Goal: Task Accomplishment & Management: Manage account settings

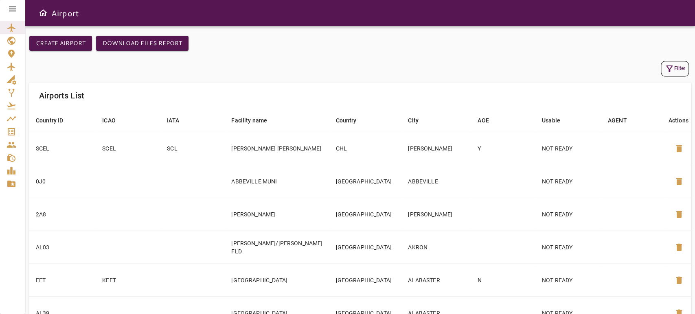
click at [13, 136] on icon "Service Orders" at bounding box center [12, 132] width 10 height 10
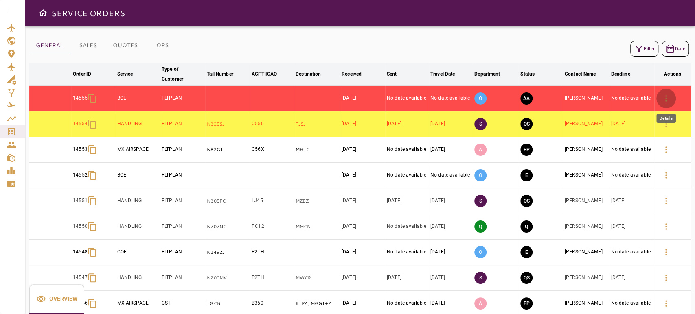
click at [664, 92] on button "button" at bounding box center [666, 99] width 20 height 20
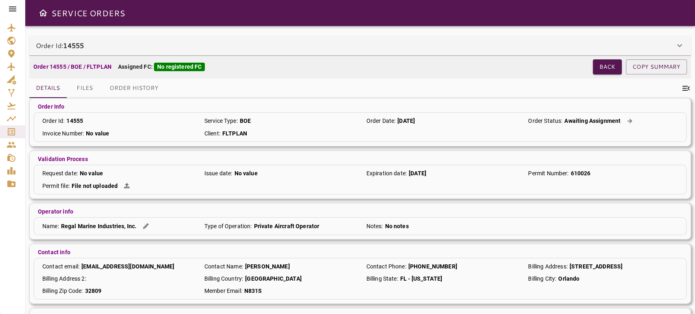
click at [412, 48] on div "Order Id: 14555" at bounding box center [355, 46] width 639 height 10
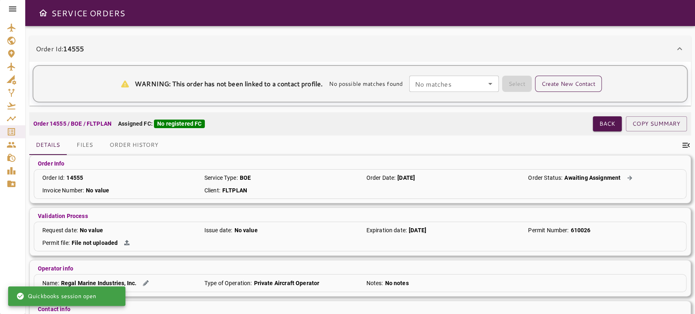
click at [546, 81] on button "Create New Contact" at bounding box center [568, 84] width 67 height 16
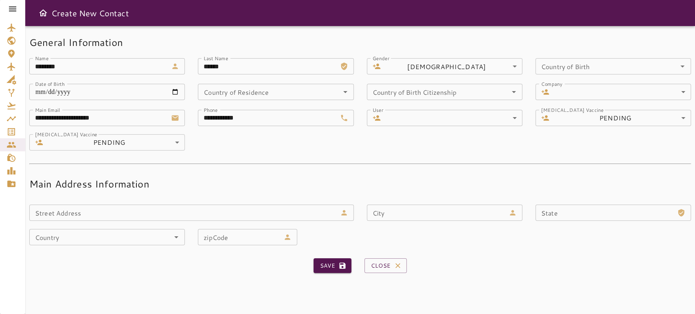
click at [246, 122] on input "**********" at bounding box center [267, 118] width 138 height 16
click at [213, 119] on input "**********" at bounding box center [267, 118] width 138 height 16
click at [203, 119] on input "**********" at bounding box center [267, 118] width 138 height 16
click at [339, 265] on icon "submit" at bounding box center [342, 266] width 8 height 8
type input "**********"
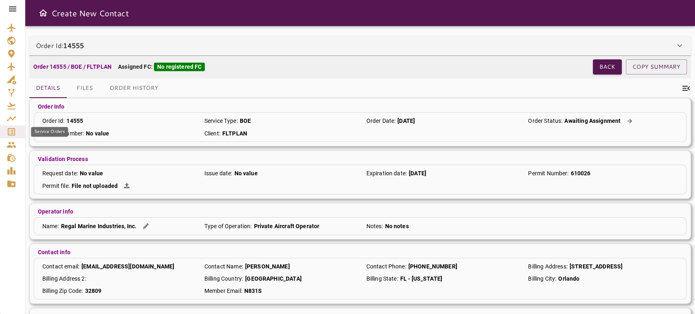
click at [13, 129] on icon "Service Orders" at bounding box center [12, 132] width 10 height 10
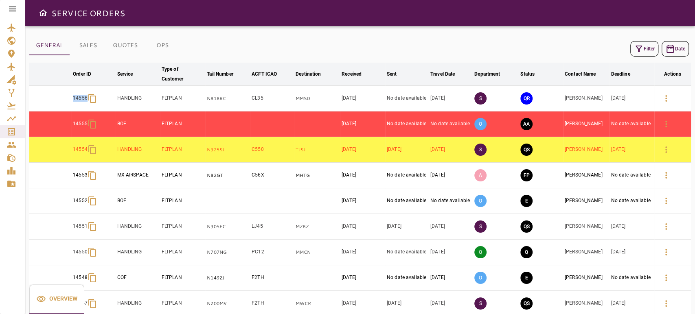
drag, startPoint x: 61, startPoint y: 105, endPoint x: 92, endPoint y: 104, distance: 31.0
click at [92, 104] on tr "14556 HANDLING FLTPLAN N818RC CL35 MMSD [DATE] No date available [DATE] S QR [P…" at bounding box center [360, 99] width 662 height 26
copy p "14556"
click at [638, 47] on icon "button" at bounding box center [639, 49] width 10 height 10
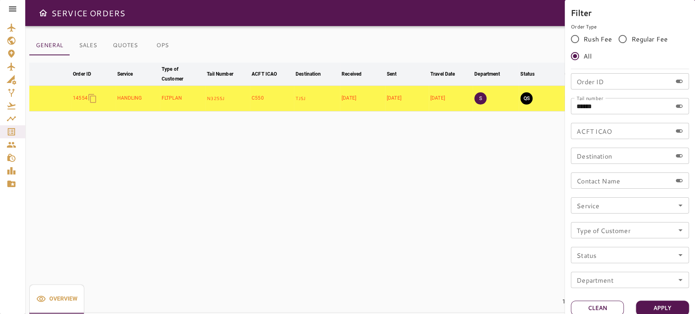
click at [592, 310] on button "Clean" at bounding box center [597, 308] width 53 height 15
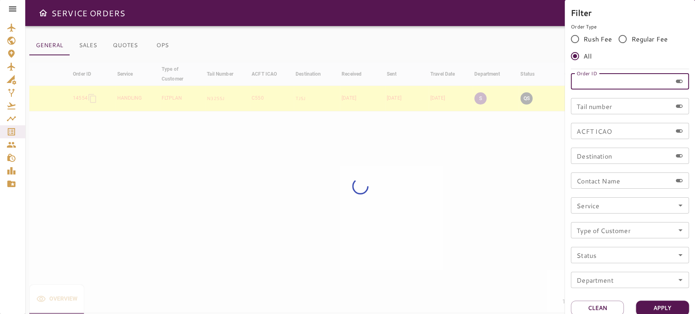
click at [619, 80] on input "Order ID" at bounding box center [621, 81] width 101 height 16
paste input "*****"
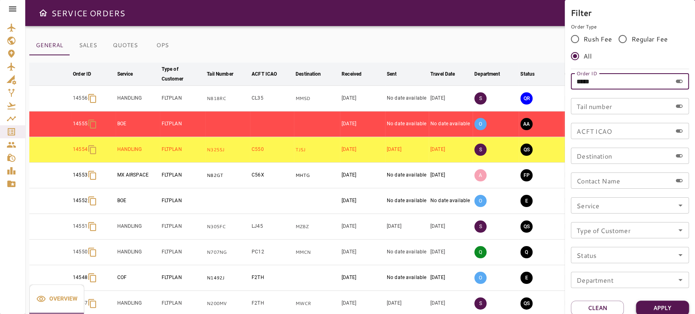
type input "*****"
click at [663, 309] on button "Apply" at bounding box center [662, 308] width 53 height 15
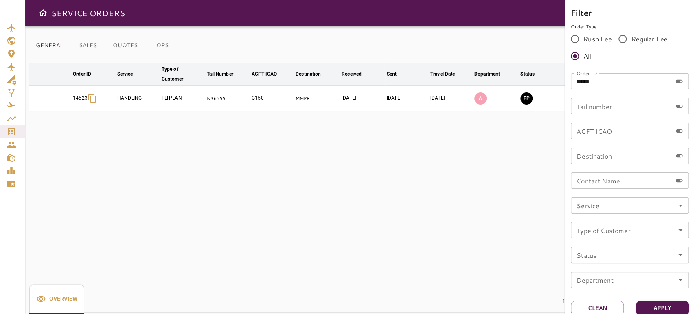
click at [453, 12] on div at bounding box center [347, 157] width 695 height 314
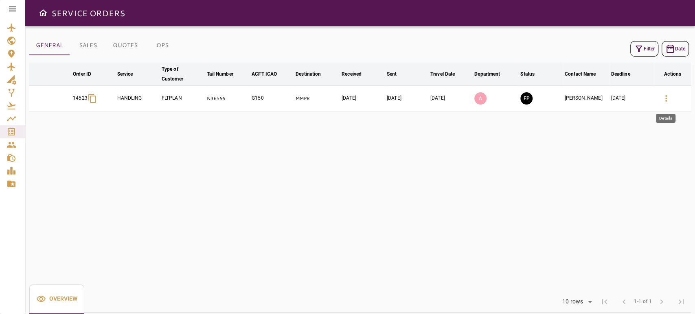
click at [671, 100] on button "button" at bounding box center [666, 99] width 20 height 20
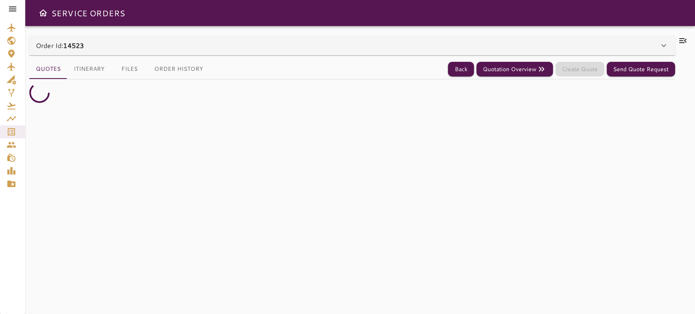
click at [647, 42] on div "Order Id: 14523" at bounding box center [347, 46] width 623 height 10
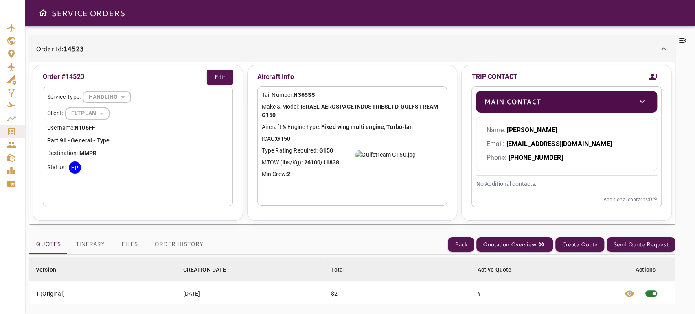
click at [685, 39] on icon at bounding box center [683, 41] width 10 height 10
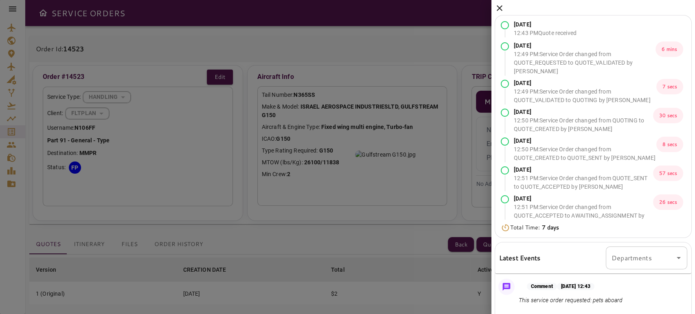
click at [499, 3] on icon at bounding box center [500, 8] width 10 height 10
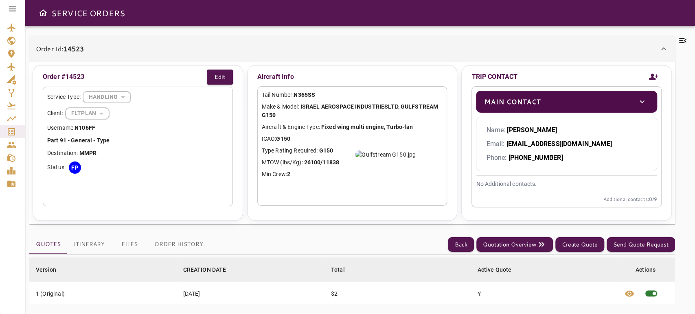
click at [89, 247] on button "Itinerary" at bounding box center [89, 245] width 44 height 20
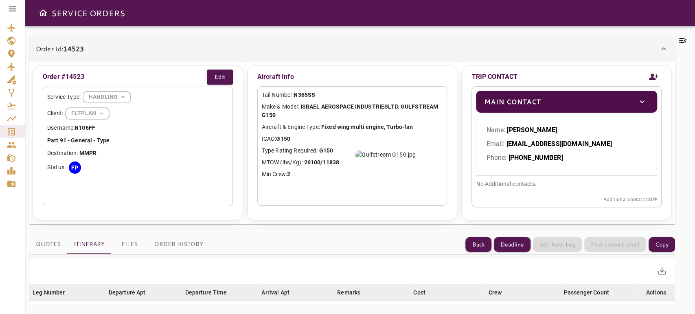
click at [134, 238] on button "Files" at bounding box center [129, 245] width 37 height 20
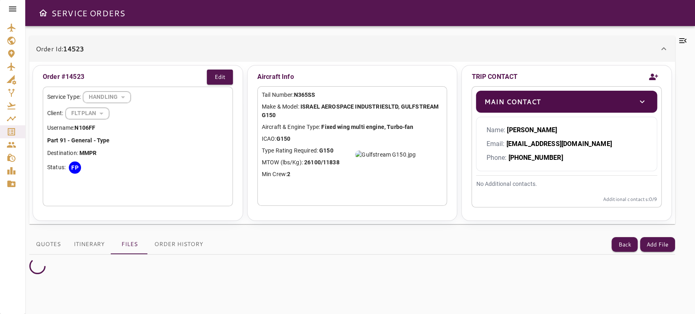
click at [360, 46] on div "Order Id: 14523" at bounding box center [347, 49] width 623 height 10
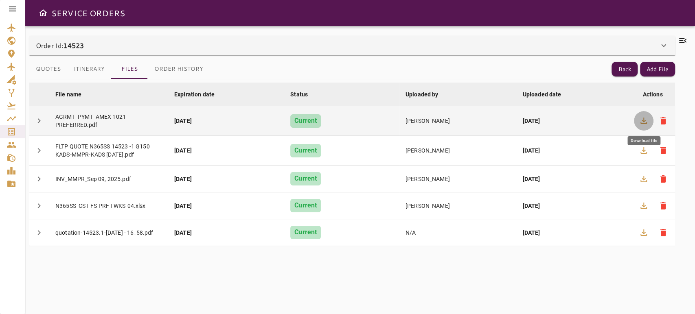
click at [639, 120] on icon "button" at bounding box center [644, 121] width 10 height 10
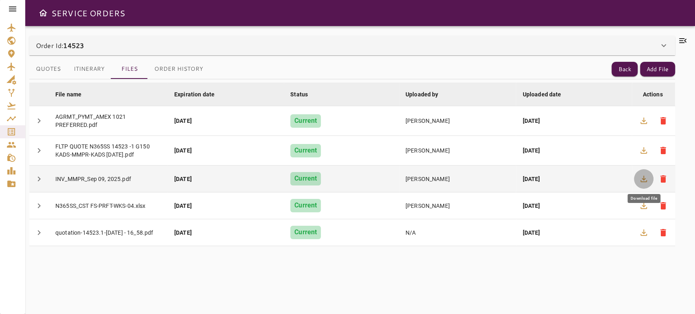
click at [645, 182] on icon "button" at bounding box center [644, 179] width 10 height 10
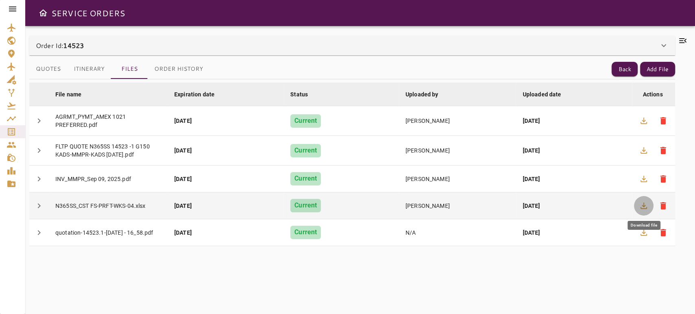
click at [645, 205] on icon "button" at bounding box center [643, 206] width 7 height 7
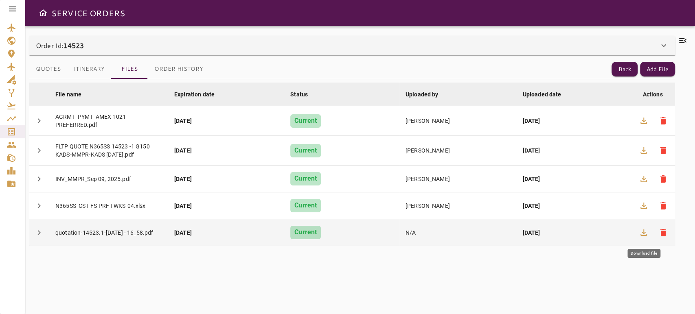
click at [648, 232] on icon "button" at bounding box center [644, 233] width 10 height 10
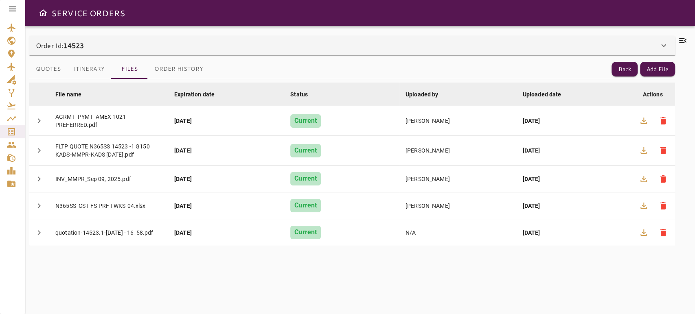
drag, startPoint x: 96, startPoint y: 42, endPoint x: 69, endPoint y: 43, distance: 26.5
click at [69, 43] on div "Order Id: 14523" at bounding box center [347, 46] width 623 height 10
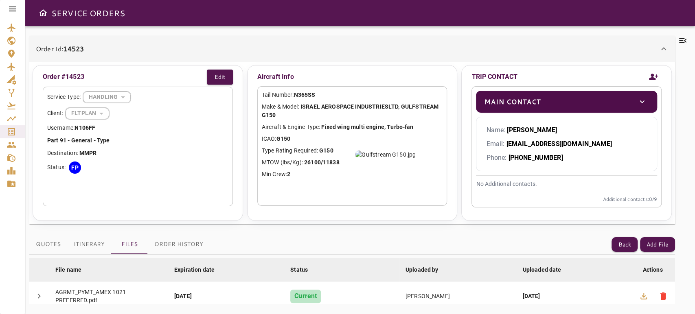
drag, startPoint x: 68, startPoint y: 47, endPoint x: 89, endPoint y: 49, distance: 21.6
click at [89, 49] on div "Order Id: 14523" at bounding box center [347, 49] width 623 height 10
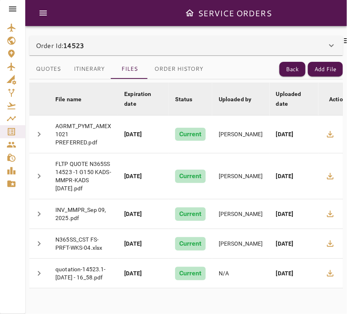
drag, startPoint x: 225, startPoint y: 283, endPoint x: 332, endPoint y: 286, distance: 106.7
click at [332, 286] on div "File name arrow_downward Expiration date arrow_downward Status arrow_downward U…" at bounding box center [186, 191] width 314 height 225
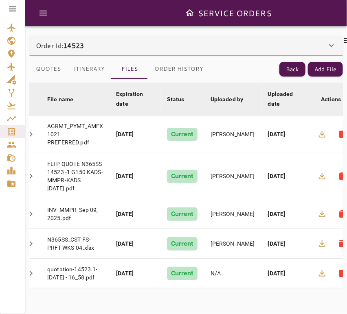
click at [345, 41] on icon at bounding box center [347, 40] width 7 height 5
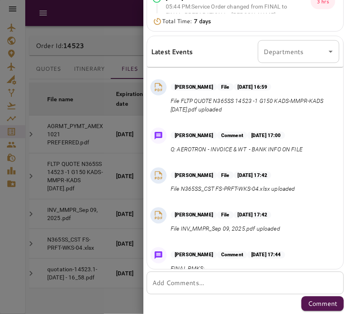
scroll to position [224, 0]
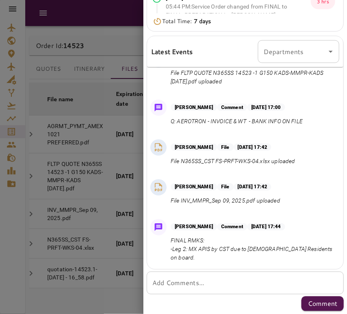
click at [229, 259] on p "FINAL RMKS: -Leg 2: MX APIS by CST due to [DEMOGRAPHIC_DATA] Residents on board." at bounding box center [253, 250] width 165 height 26
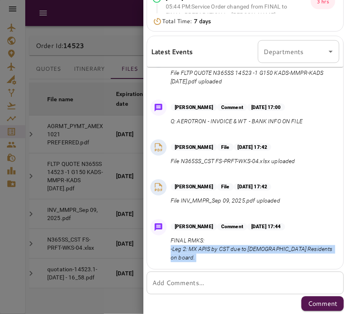
click at [229, 259] on p "FINAL RMKS: -Leg 2: MX APIS by CST due to [DEMOGRAPHIC_DATA] Residents on board." at bounding box center [253, 250] width 165 height 26
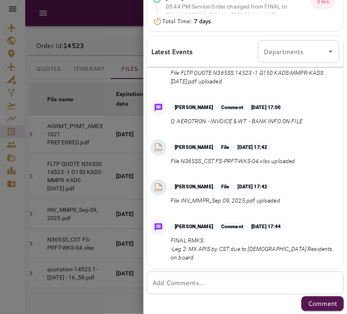
click at [191, 213] on div "[PERSON_NAME] File [DATE] 17:42 File INV_MMPR_Sep 09, 2025.pdf uploaded" at bounding box center [245, 194] width 196 height 37
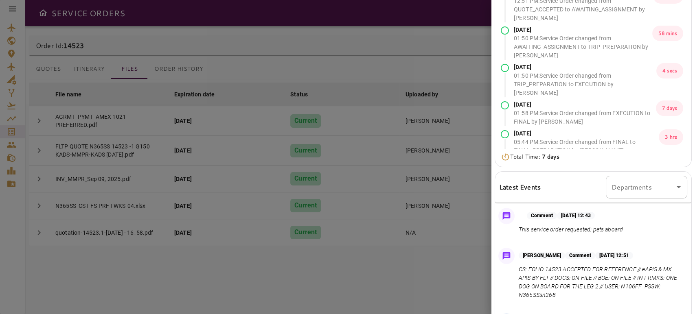
scroll to position [206, 0]
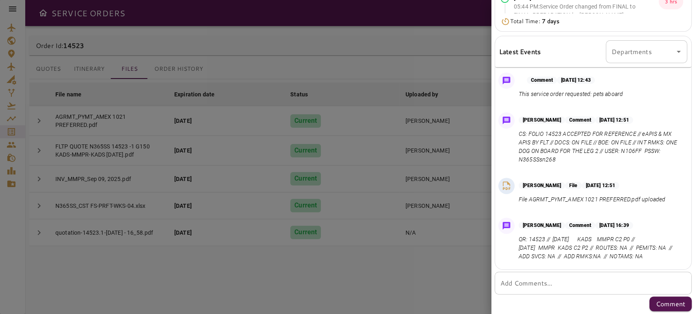
click at [559, 278] on div "* Add Comments..." at bounding box center [593, 283] width 197 height 23
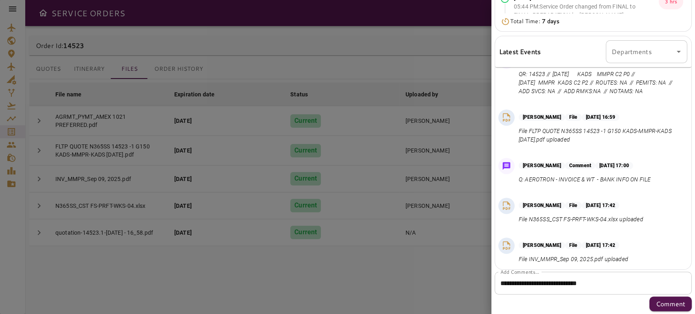
scroll to position [224, 0]
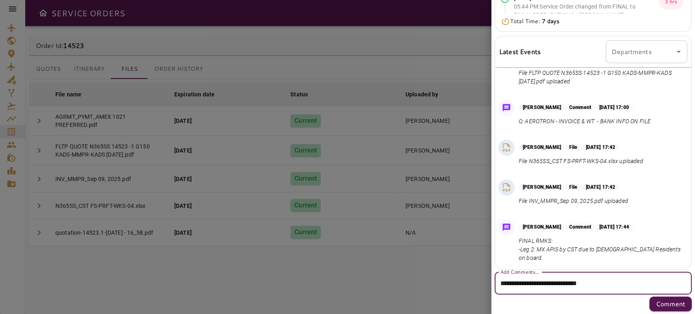
click at [640, 281] on textarea "**********" at bounding box center [589, 283] width 179 height 9
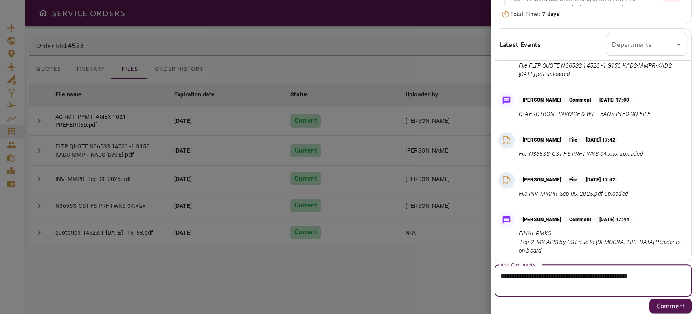
scroll to position [216, 0]
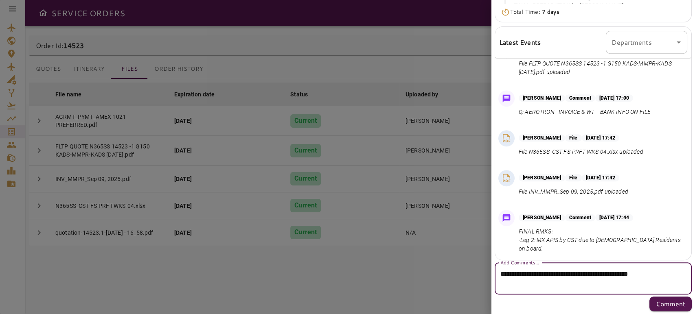
click at [527, 278] on textarea "**********" at bounding box center [589, 279] width 179 height 19
type textarea "**********"
click at [657, 300] on p "Comment" at bounding box center [670, 304] width 29 height 10
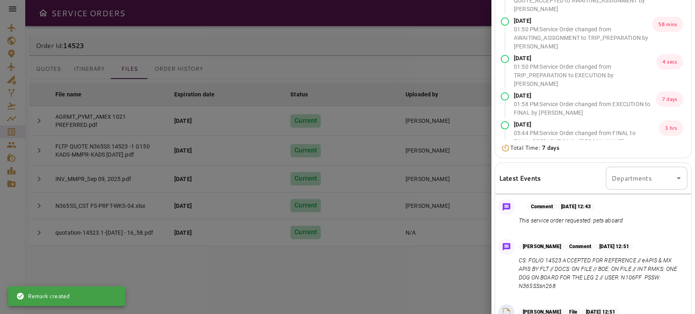
scroll to position [0, 0]
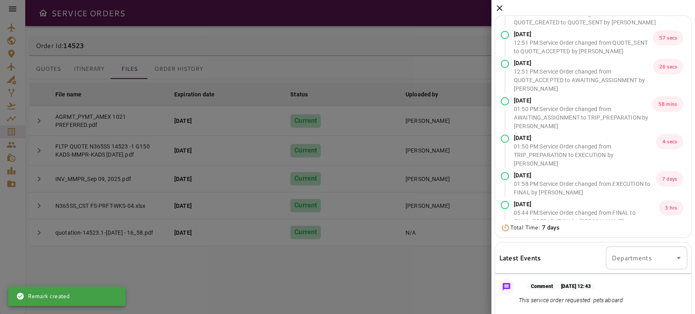
click at [500, 8] on icon at bounding box center [500, 8] width 6 height 6
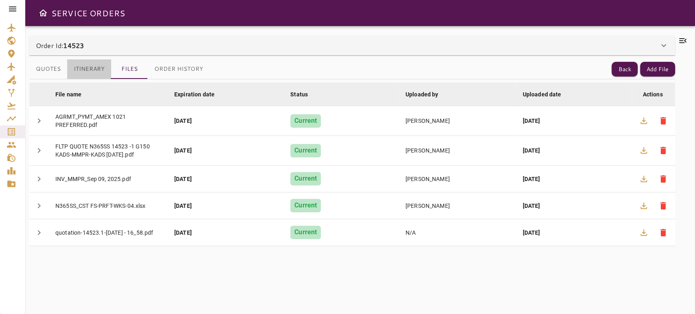
click at [84, 72] on button "Itinerary" at bounding box center [89, 69] width 44 height 20
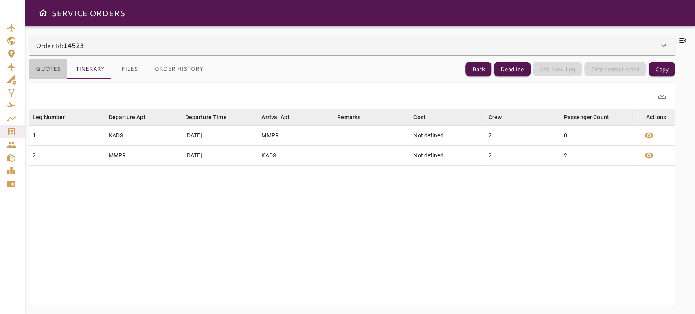
click at [46, 73] on button "Quotes" at bounding box center [48, 69] width 38 height 20
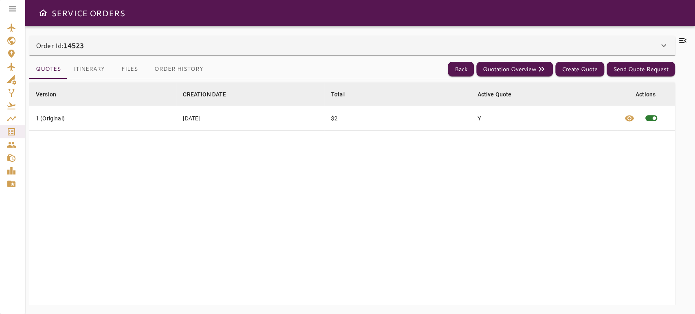
click at [79, 75] on button "Itinerary" at bounding box center [89, 69] width 44 height 20
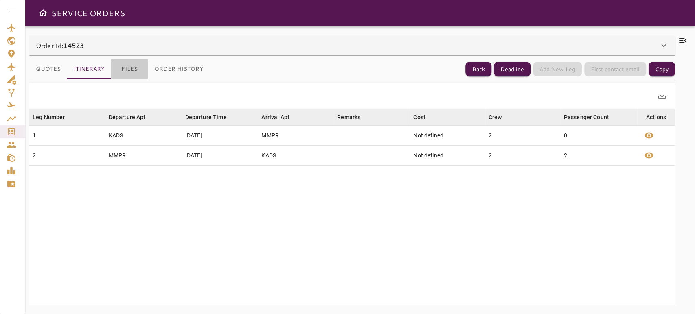
click at [130, 72] on button "Files" at bounding box center [129, 69] width 37 height 20
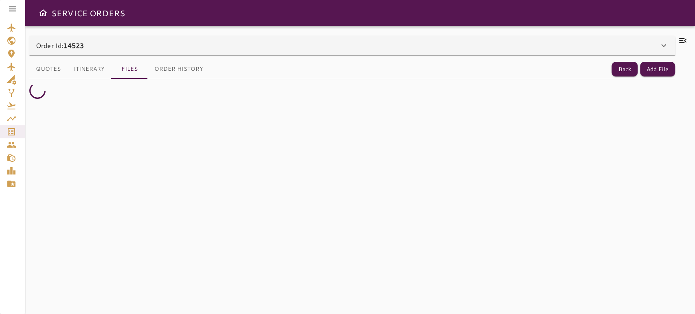
click at [197, 71] on button "Order History" at bounding box center [179, 69] width 62 height 20
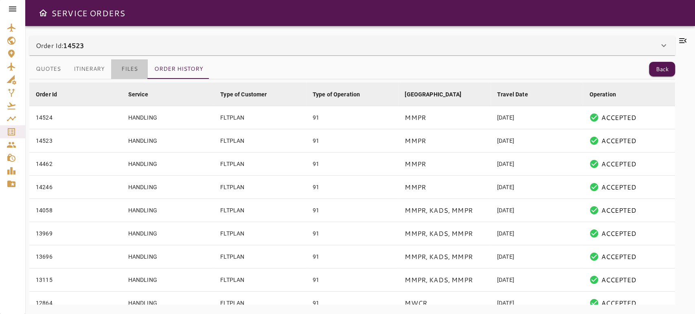
click at [137, 72] on button "Files" at bounding box center [129, 69] width 37 height 20
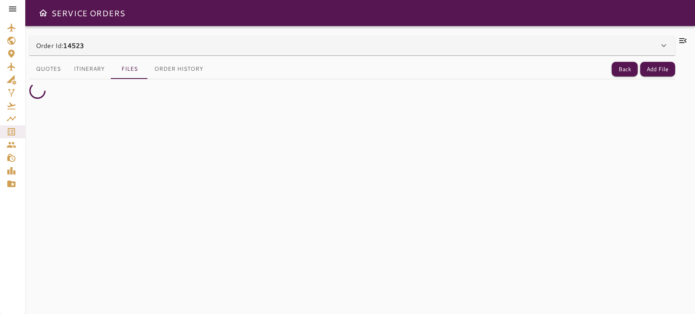
click at [57, 68] on button "Quotes" at bounding box center [48, 69] width 38 height 20
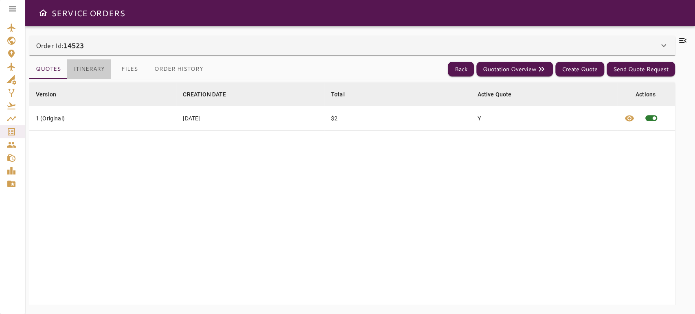
click at [99, 71] on button "Itinerary" at bounding box center [89, 69] width 44 height 20
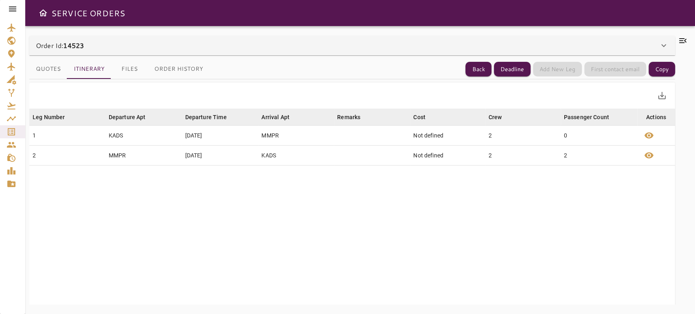
click at [124, 73] on button "Files" at bounding box center [129, 69] width 37 height 20
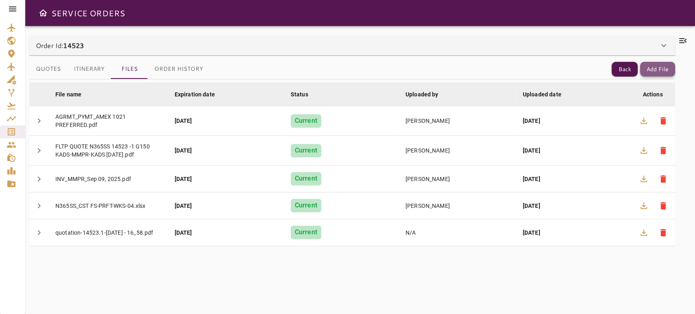
click at [665, 64] on button "Add File" at bounding box center [657, 69] width 35 height 15
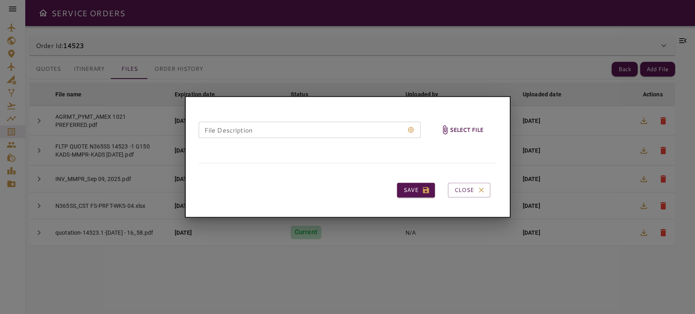
click at [475, 126] on h6 "Select file" at bounding box center [467, 129] width 34 height 9
click at [0, 0] on input "Select file" at bounding box center [0, 0] width 0 height 0
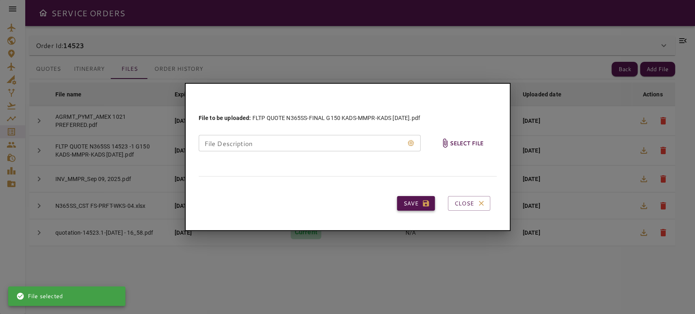
click at [422, 202] on icon "button" at bounding box center [426, 204] width 8 height 8
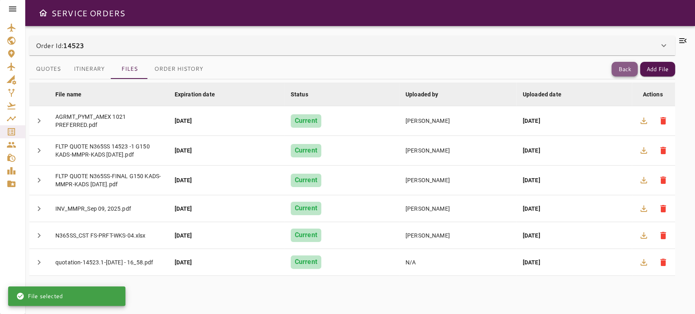
click at [629, 72] on button "Back" at bounding box center [625, 69] width 26 height 15
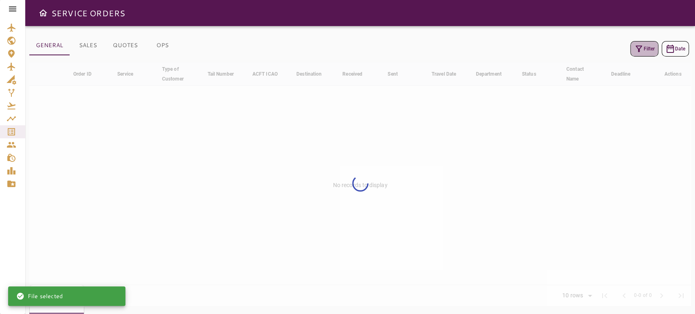
click at [638, 48] on icon "button" at bounding box center [639, 49] width 7 height 7
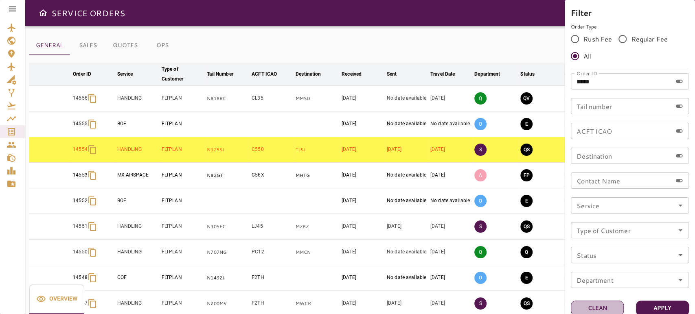
click at [600, 301] on button "Clean" at bounding box center [597, 308] width 53 height 15
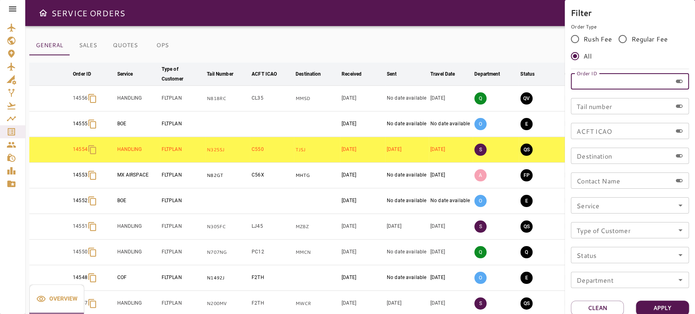
click at [632, 83] on input "Order ID" at bounding box center [621, 81] width 101 height 16
paste input "*****"
type input "*****"
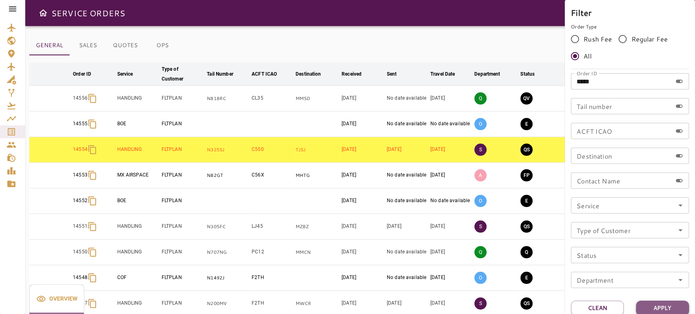
click at [668, 303] on button "Apply" at bounding box center [662, 308] width 53 height 15
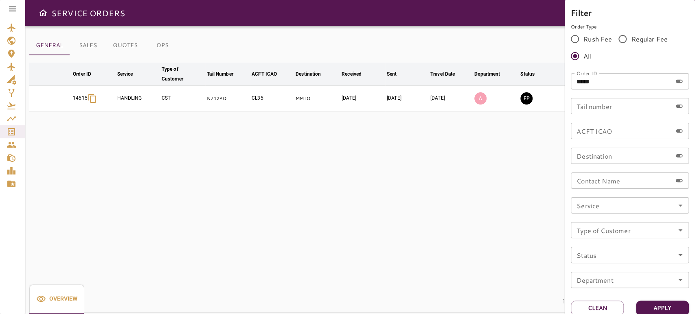
click at [451, 34] on div at bounding box center [347, 157] width 695 height 314
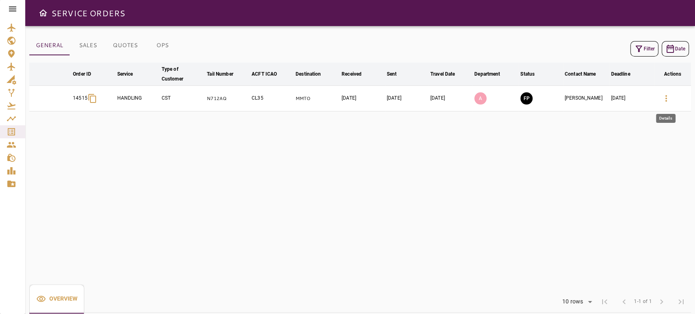
click at [661, 97] on icon "button" at bounding box center [666, 99] width 10 height 10
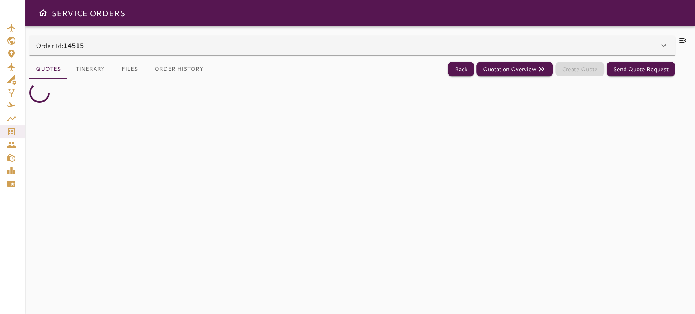
click at [638, 33] on div "Order Id: 14515 Order #14515 Edit Service Type: HANDLING ******** ​ Client: CST…" at bounding box center [360, 170] width 670 height 288
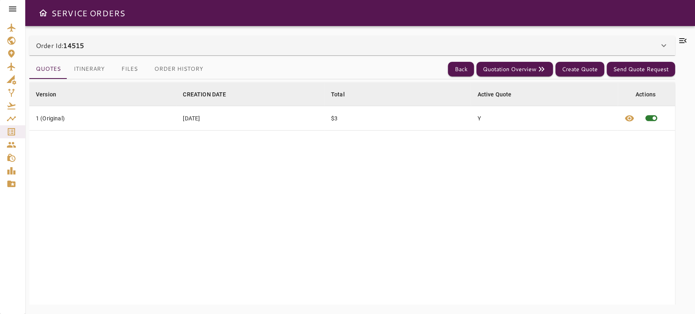
click at [647, 43] on div "Order Id: 14515" at bounding box center [347, 46] width 623 height 10
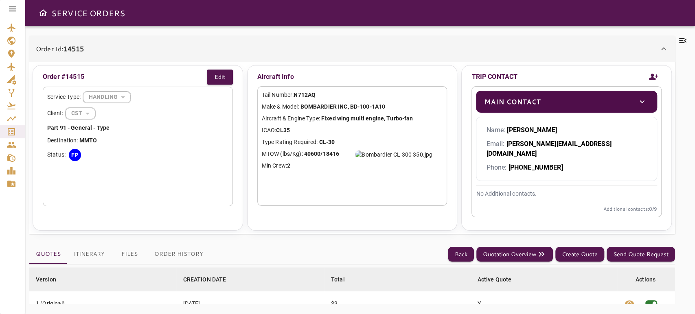
click at [681, 44] on icon at bounding box center [683, 41] width 10 height 10
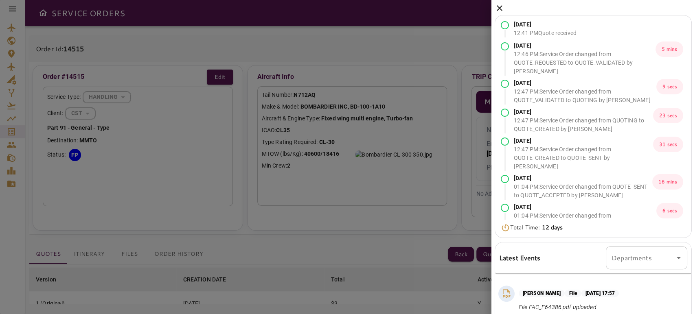
click at [495, 7] on icon at bounding box center [500, 8] width 10 height 10
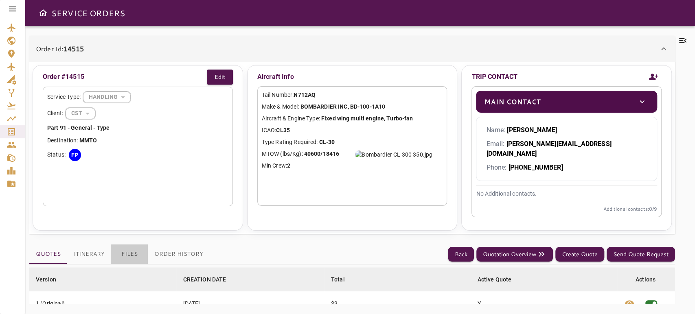
click at [139, 245] on button "Files" at bounding box center [129, 255] width 37 height 20
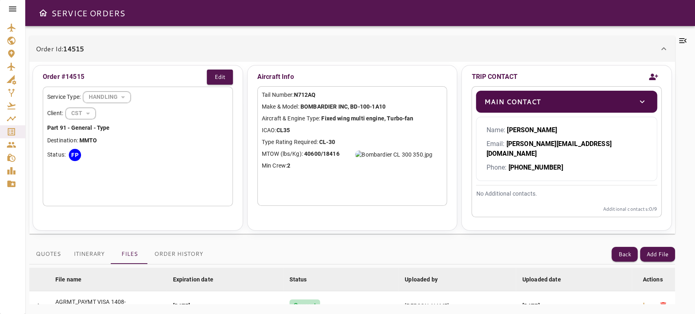
click at [477, 16] on div "SERVICE ORDERS" at bounding box center [360, 13] width 670 height 26
click at [182, 45] on div "Order Id: 14515" at bounding box center [347, 49] width 623 height 10
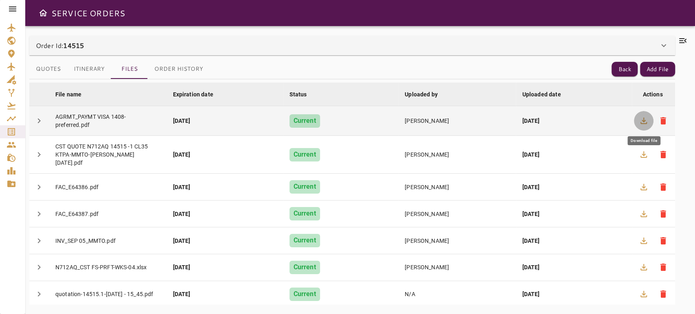
click at [640, 122] on icon "button" at bounding box center [644, 121] width 10 height 10
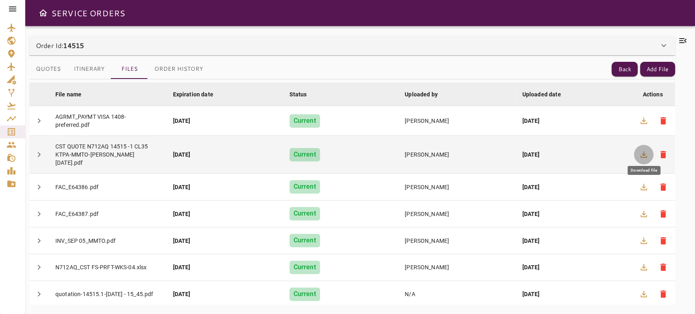
click at [646, 151] on icon "button" at bounding box center [644, 155] width 10 height 10
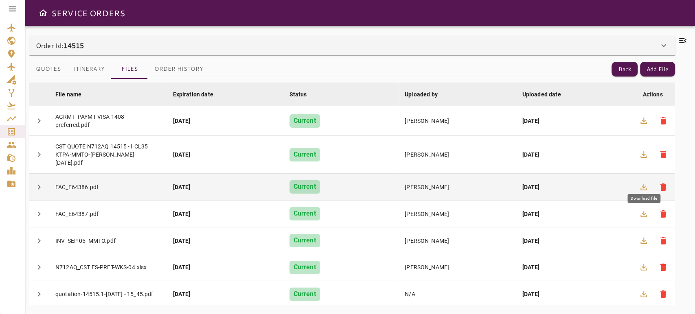
click at [643, 184] on icon "button" at bounding box center [643, 187] width 7 height 7
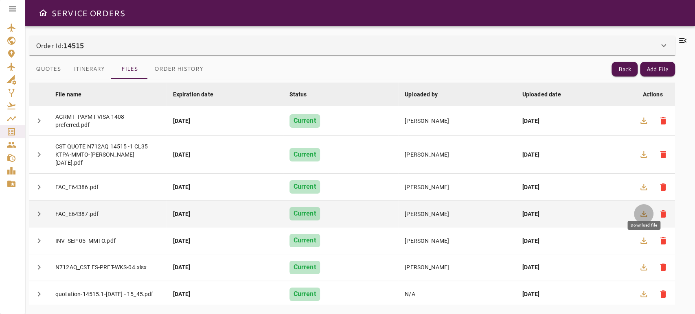
click at [638, 204] on button "button" at bounding box center [644, 214] width 20 height 20
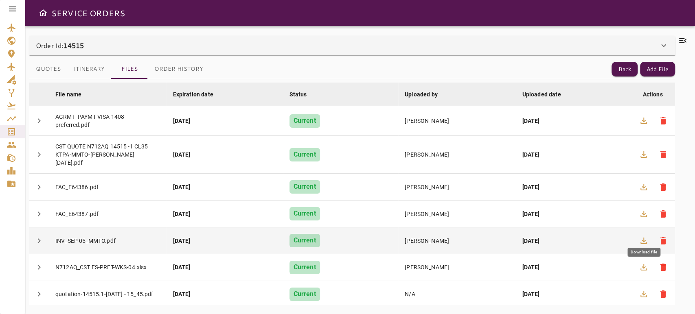
click at [647, 236] on icon "button" at bounding box center [644, 241] width 10 height 10
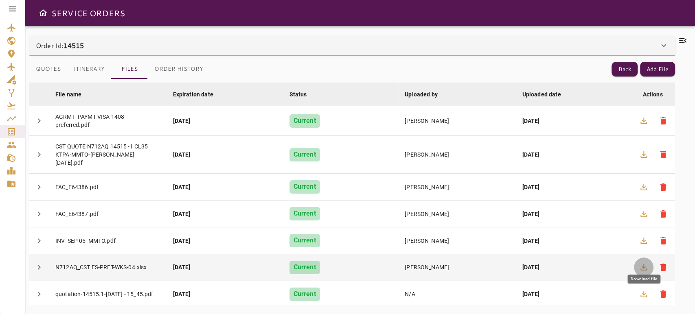
click at [639, 263] on icon "button" at bounding box center [644, 268] width 10 height 10
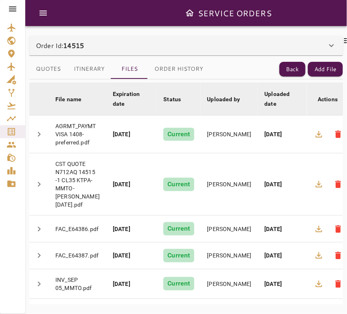
click at [342, 40] on div "Order Id: 14515" at bounding box center [186, 46] width 314 height 20
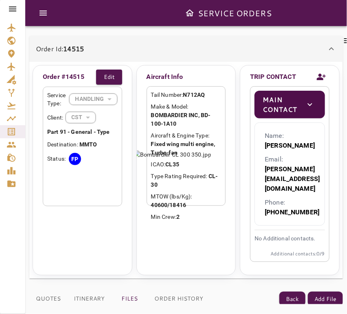
click at [345, 42] on icon at bounding box center [348, 41] width 10 height 10
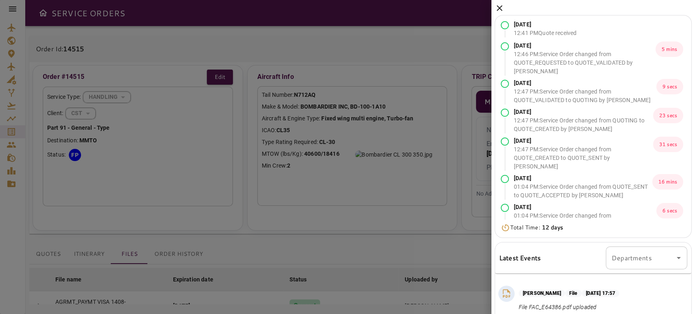
click at [502, 7] on icon at bounding box center [500, 8] width 10 height 10
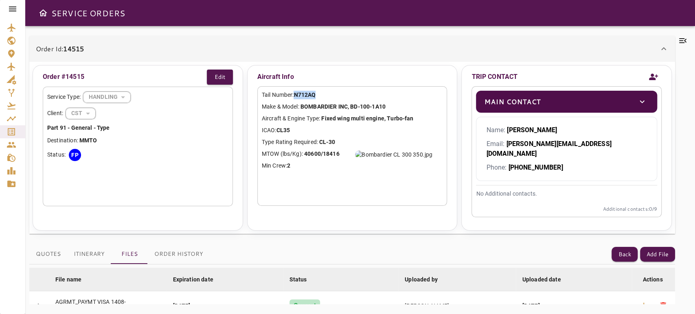
drag, startPoint x: 332, startPoint y: 94, endPoint x: 297, endPoint y: 94, distance: 35.0
click at [297, 94] on p "Tail Number: N712AQ" at bounding box center [352, 95] width 181 height 9
copy b "N712AQ"
click at [682, 42] on icon at bounding box center [683, 41] width 10 height 10
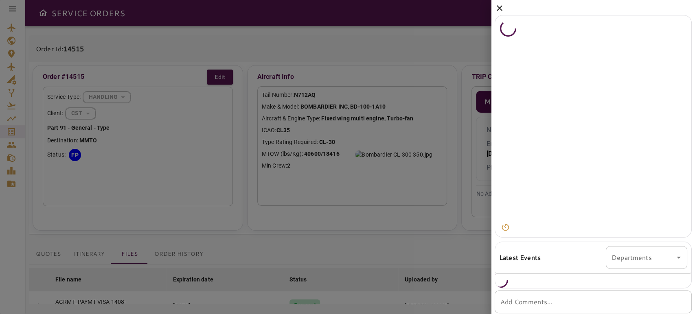
scroll to position [19, 0]
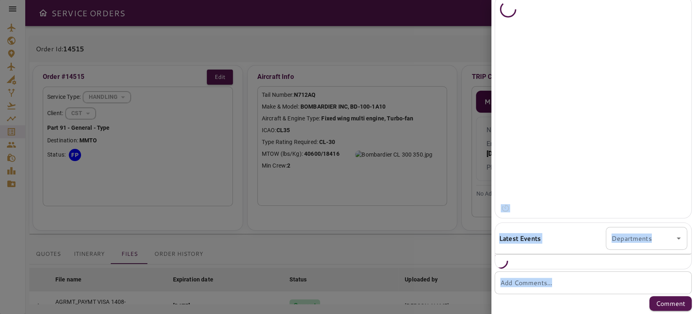
drag, startPoint x: 694, startPoint y: 202, endPoint x: 687, endPoint y: 283, distance: 81.0
click at [687, 283] on div "Latest Events Departments Departments Add Comments... * Add Comments... Comment" at bounding box center [593, 157] width 204 height 314
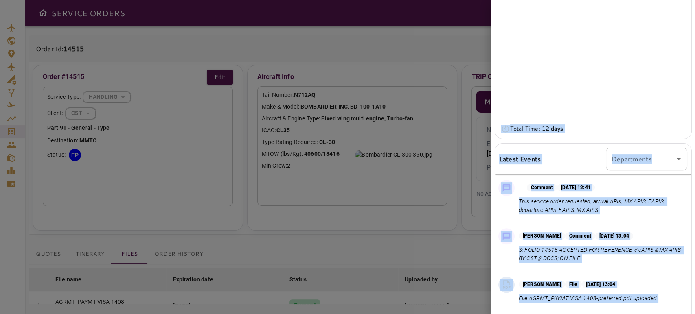
scroll to position [206, 0]
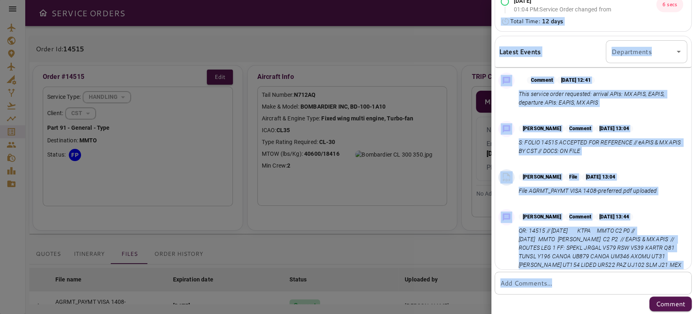
click at [604, 286] on textarea "Add Comments..." at bounding box center [593, 283] width 186 height 9
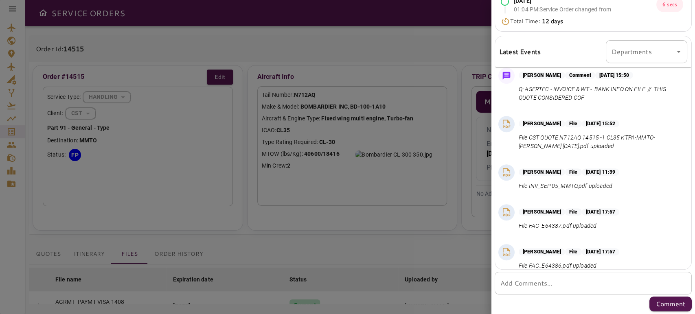
scroll to position [423, 0]
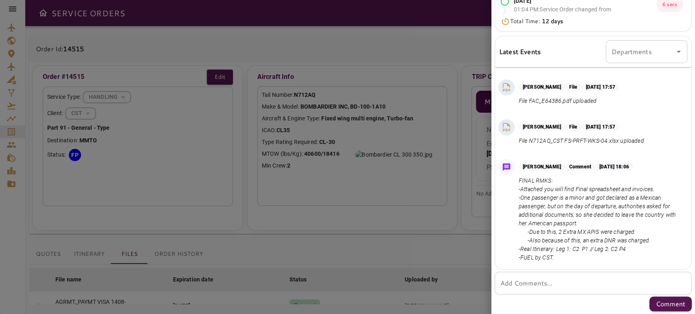
click at [590, 285] on textarea "Add Comments..." at bounding box center [593, 283] width 186 height 9
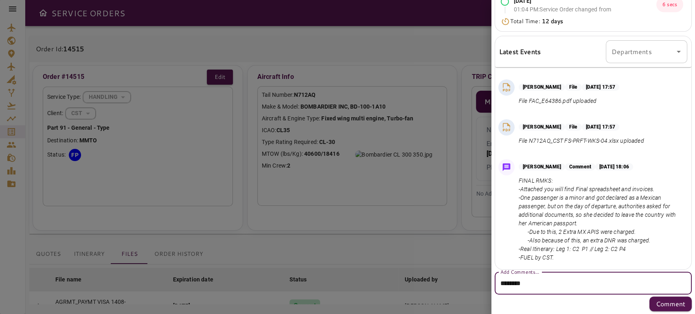
paste textarea "**********"
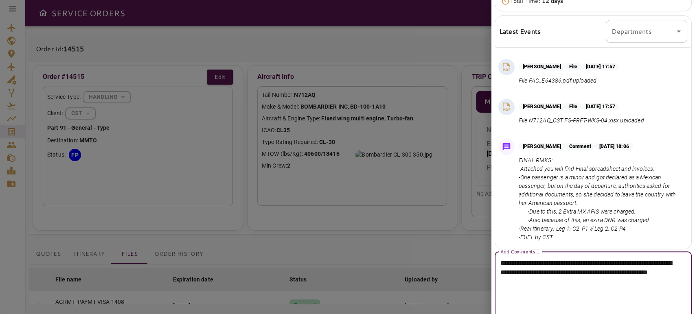
drag, startPoint x: 552, startPoint y: 292, endPoint x: 555, endPoint y: 300, distance: 8.0
click at [555, 300] on textarea "**********" at bounding box center [589, 287] width 179 height 56
drag, startPoint x: 524, startPoint y: 280, endPoint x: 535, endPoint y: 302, distance: 24.6
click at [535, 302] on div "**********" at bounding box center [593, 277] width 197 height 51
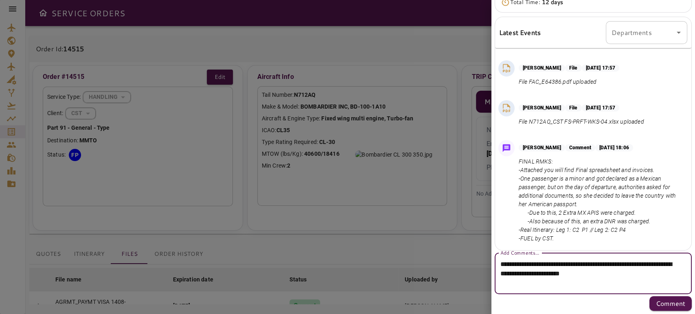
scroll to position [225, 0]
type textarea "**********"
click at [656, 304] on p "Comment" at bounding box center [670, 304] width 29 height 10
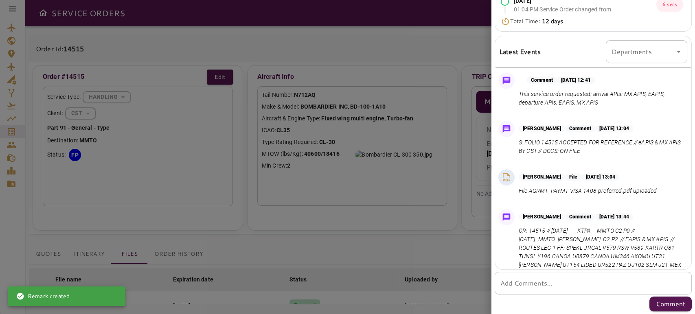
scroll to position [0, 0]
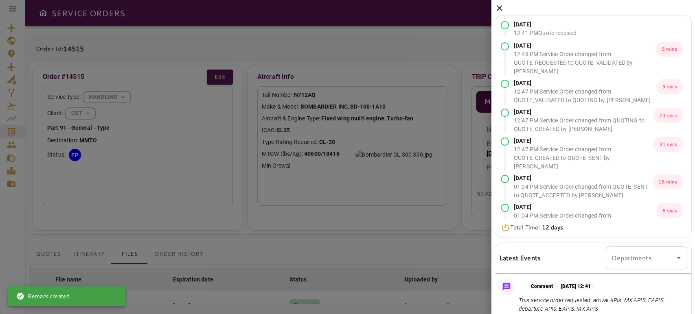
drag, startPoint x: 500, startPoint y: 6, endPoint x: 528, endPoint y: 25, distance: 34.3
click at [500, 5] on icon at bounding box center [500, 8] width 10 height 10
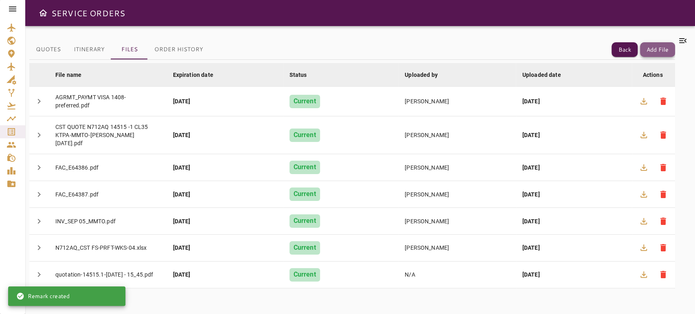
click at [658, 46] on button "Add File" at bounding box center [657, 49] width 35 height 15
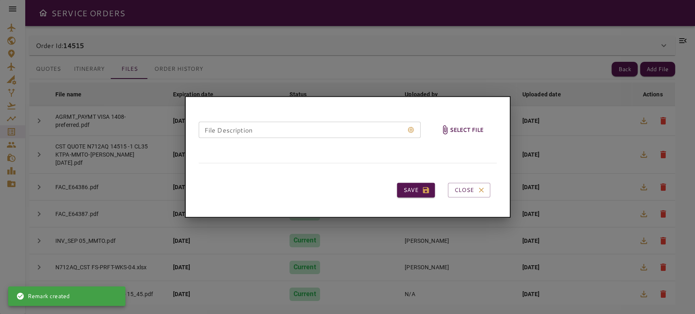
click at [465, 125] on span "Select file" at bounding box center [462, 130] width 50 height 40
click at [0, 0] on input "Select file" at bounding box center [0, 0] width 0 height 0
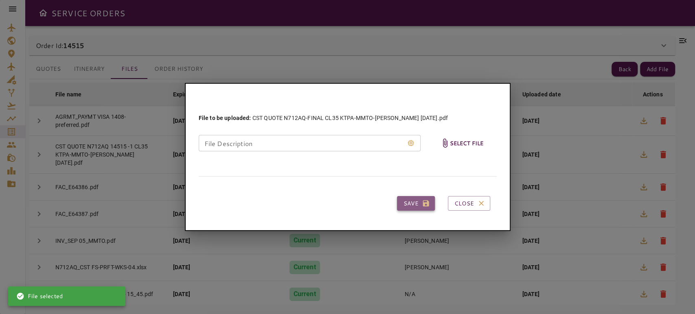
click at [411, 200] on button "Save" at bounding box center [416, 203] width 38 height 15
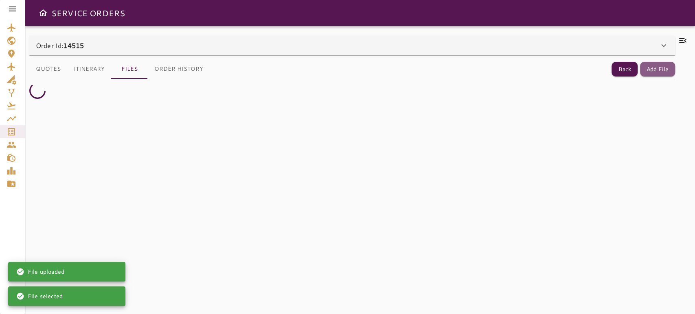
click at [655, 70] on button "Add File" at bounding box center [657, 69] width 35 height 15
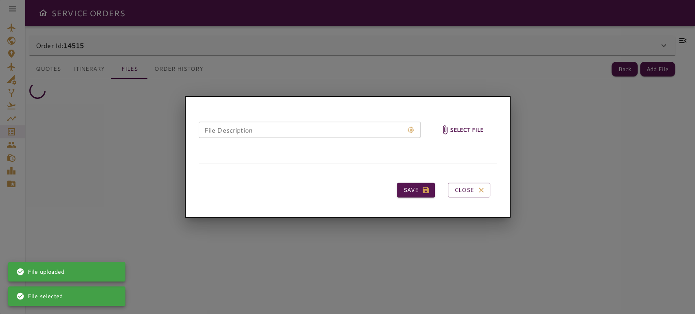
click at [463, 123] on span "Select file" at bounding box center [462, 130] width 50 height 40
click at [0, 0] on input "Select file" at bounding box center [0, 0] width 0 height 0
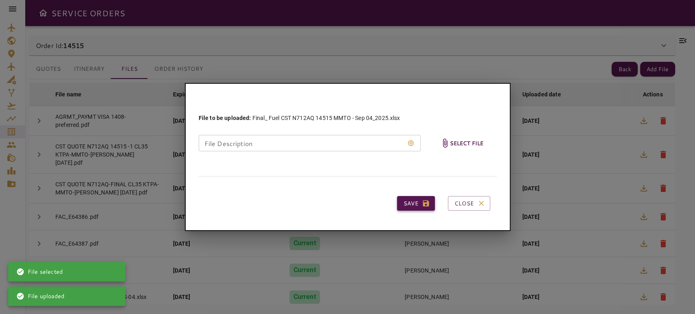
click at [414, 198] on button "Save" at bounding box center [416, 203] width 38 height 15
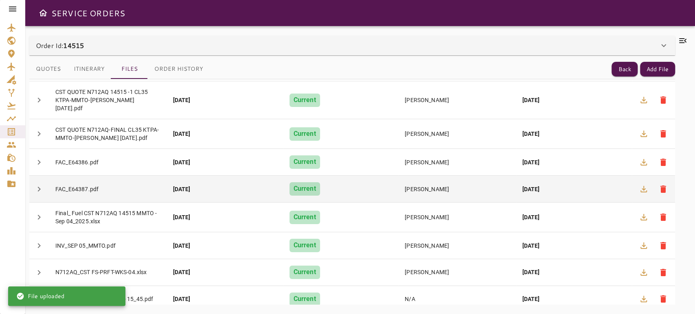
scroll to position [57, 0]
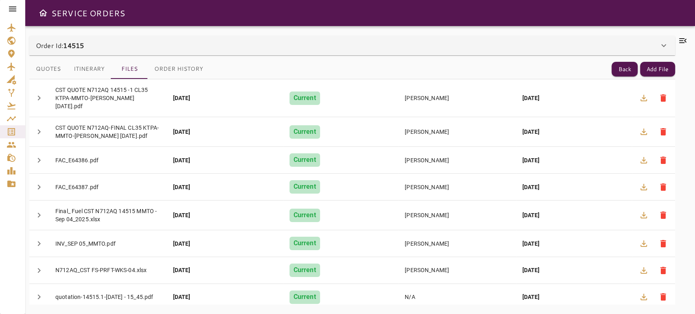
click at [679, 41] on icon at bounding box center [683, 41] width 10 height 10
